Goal: Task Accomplishment & Management: Use online tool/utility

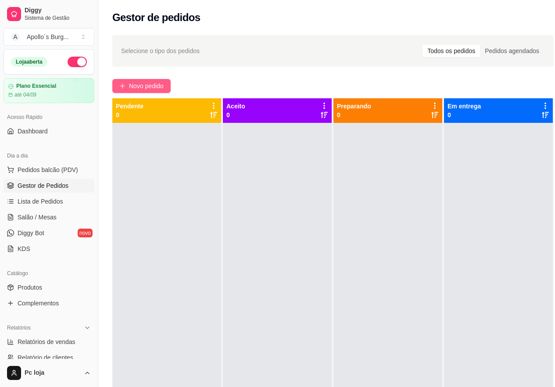
click at [155, 89] on span "Novo pedido" at bounding box center [146, 86] width 35 height 10
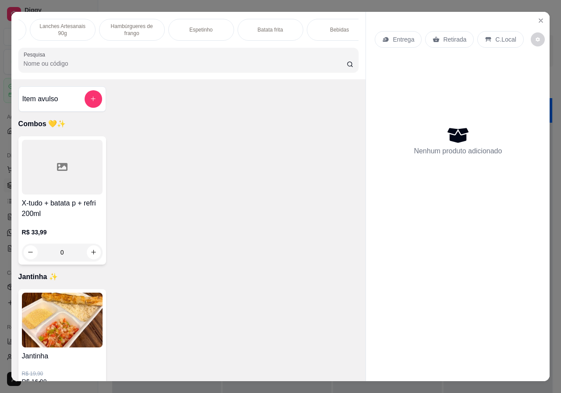
scroll to position [0, 140]
click at [341, 28] on div "Bebidas" at bounding box center [327, 30] width 66 height 22
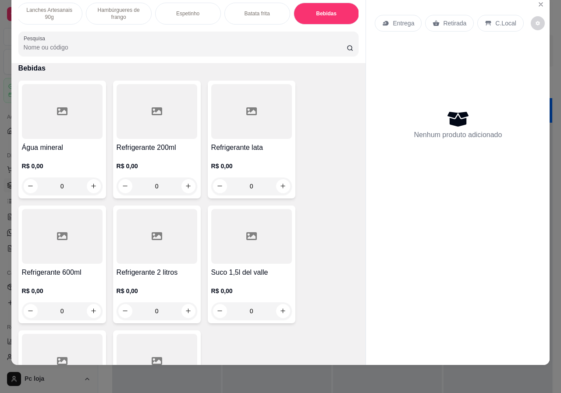
click at [159, 154] on div "R$ 0,00 0" at bounding box center [157, 174] width 81 height 42
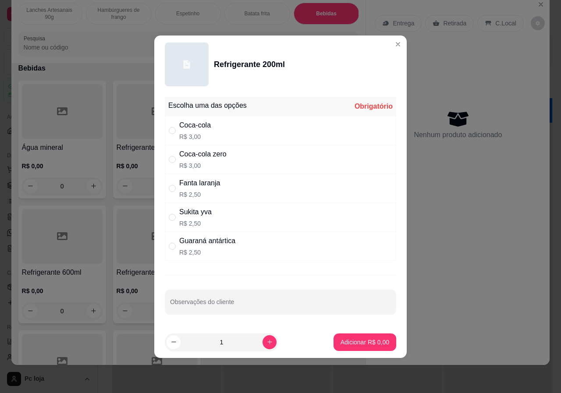
drag, startPoint x: 210, startPoint y: 128, endPoint x: 211, endPoint y: 139, distance: 11.0
click at [210, 128] on div "Coca-cola" at bounding box center [195, 125] width 32 height 11
radio input "true"
click at [346, 340] on p "Adicionar R$ 3,00" at bounding box center [365, 342] width 49 height 9
type input "1"
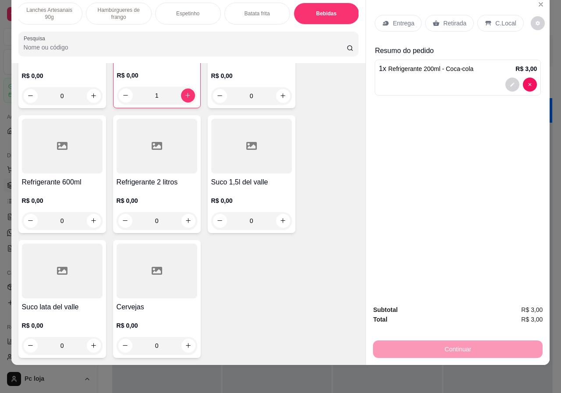
scroll to position [1519, 0]
click at [142, 302] on h4 "Cervejas" at bounding box center [157, 307] width 81 height 11
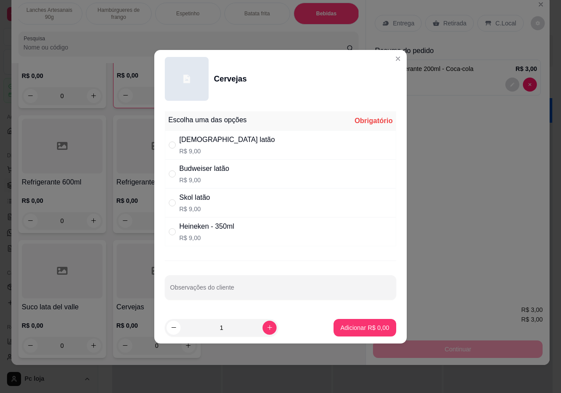
click at [212, 147] on p "R$ 9,00" at bounding box center [227, 151] width 96 height 9
radio input "true"
click at [341, 328] on p "Adicionar R$ 9,00" at bounding box center [365, 328] width 49 height 9
type input "1"
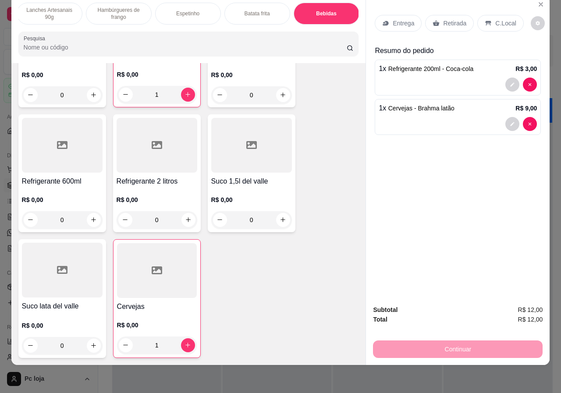
click at [448, 19] on p "Retirada" at bounding box center [454, 23] width 23 height 9
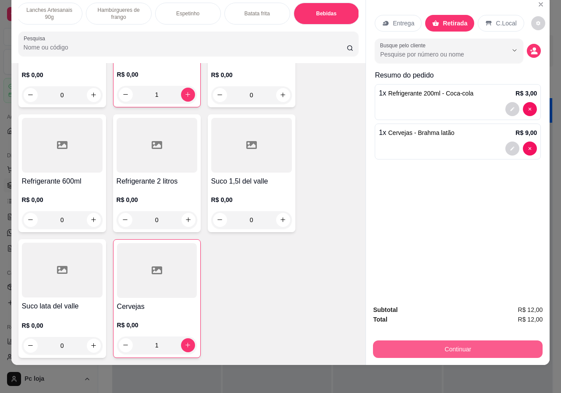
click at [445, 345] on button "Continuar" at bounding box center [458, 350] width 170 height 18
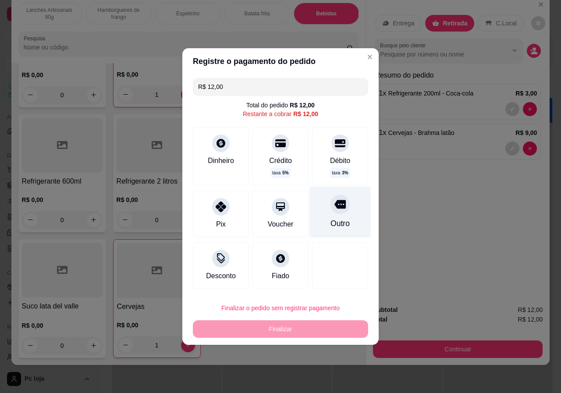
click at [346, 216] on div "Outro" at bounding box center [340, 212] width 62 height 51
type input "R$ 0,00"
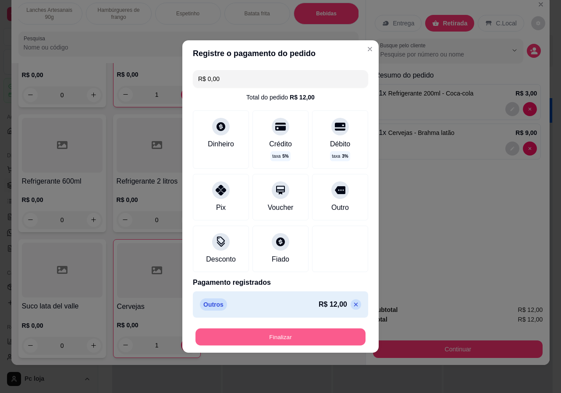
click at [301, 338] on button "Finalizar" at bounding box center [281, 337] width 170 height 17
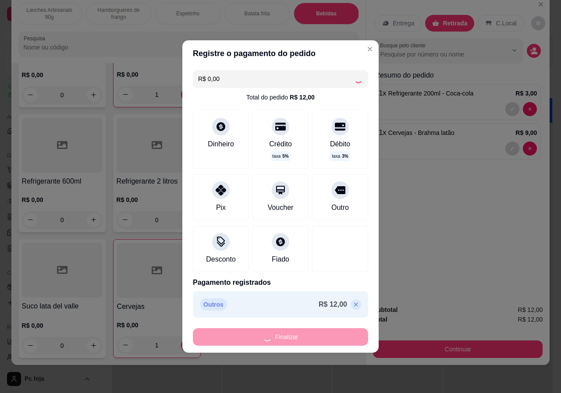
type input "0"
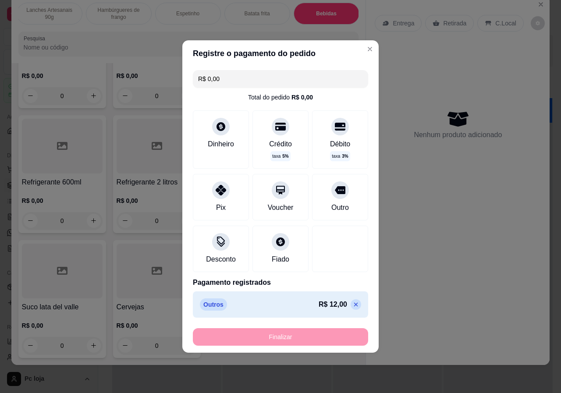
type input "-R$ 12,00"
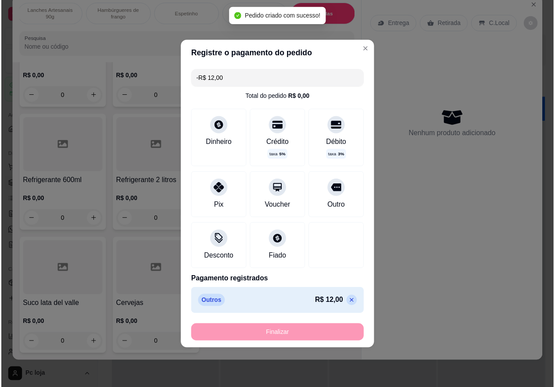
scroll to position [1518, 0]
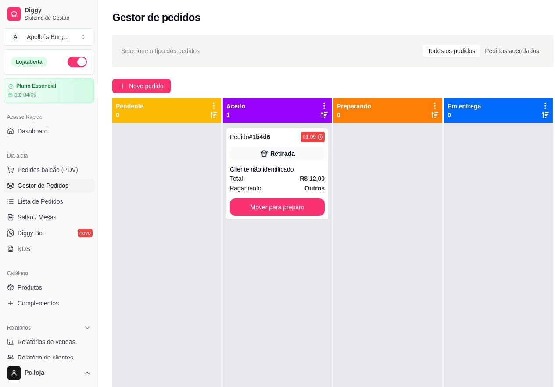
scroll to position [18, 0]
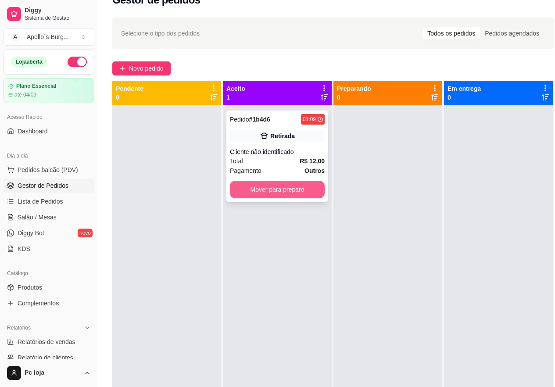
click at [306, 194] on button "Mover para preparo" at bounding box center [277, 190] width 95 height 18
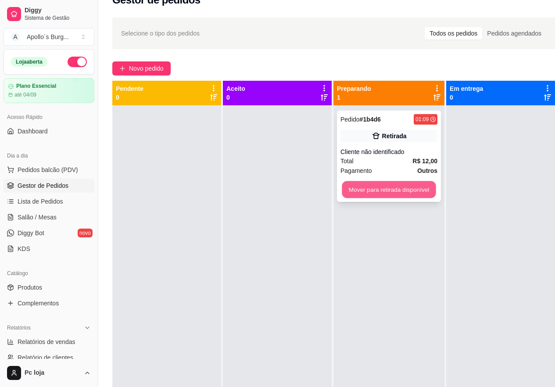
click at [374, 192] on button "Mover para retirada disponível" at bounding box center [388, 189] width 94 height 17
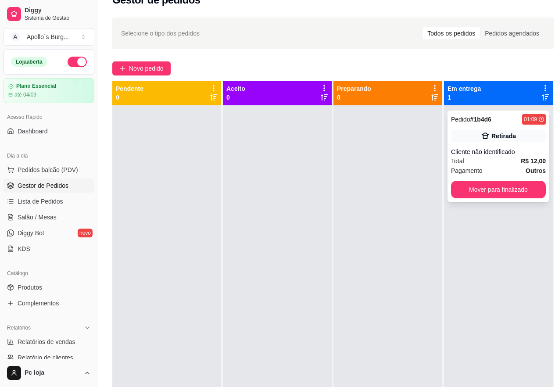
click at [532, 119] on div "01:09" at bounding box center [529, 119] width 13 height 7
click at [485, 187] on button "Mover para finalizado" at bounding box center [498, 190] width 95 height 18
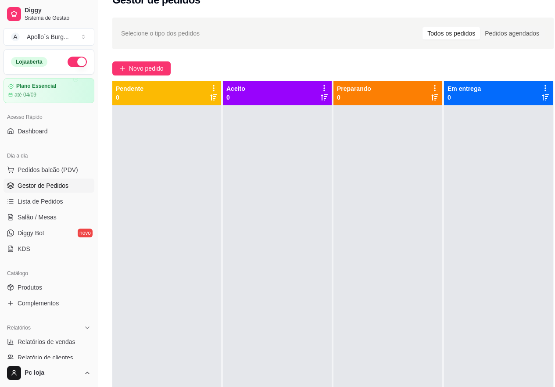
click at [162, 303] on div at bounding box center [166, 298] width 109 height 387
